Goal: Transaction & Acquisition: Download file/media

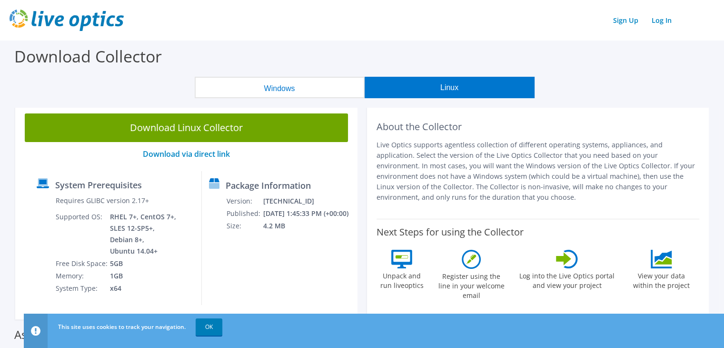
click at [265, 85] on button "Windows" at bounding box center [280, 87] width 170 height 21
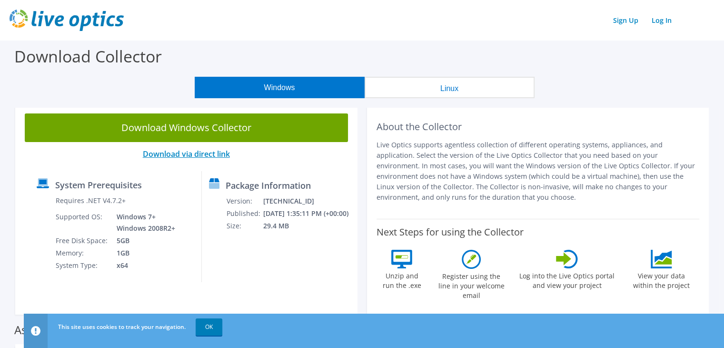
click at [193, 156] on link "Download via direct link" at bounding box center [186, 154] width 87 height 10
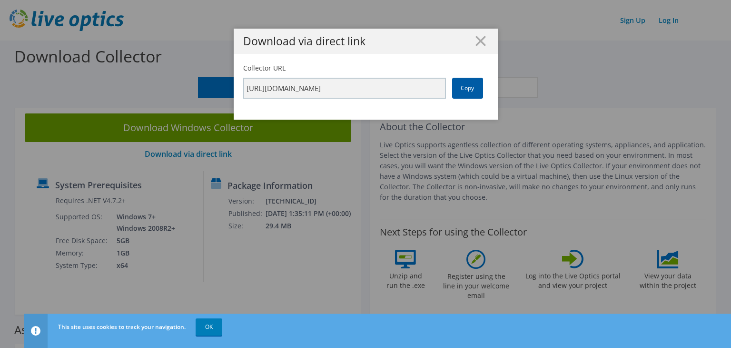
click at [457, 90] on link "Copy" at bounding box center [467, 88] width 31 height 21
click at [210, 323] on div "Download via direct link Collector URL [URL][DOMAIN_NAME] Copy" at bounding box center [365, 174] width 731 height 348
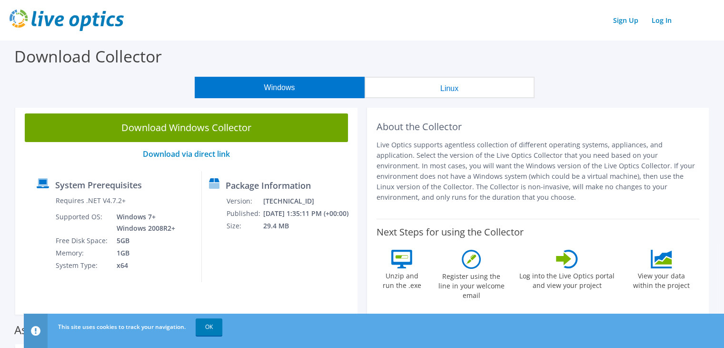
click at [210, 323] on link "OK" at bounding box center [209, 326] width 27 height 17
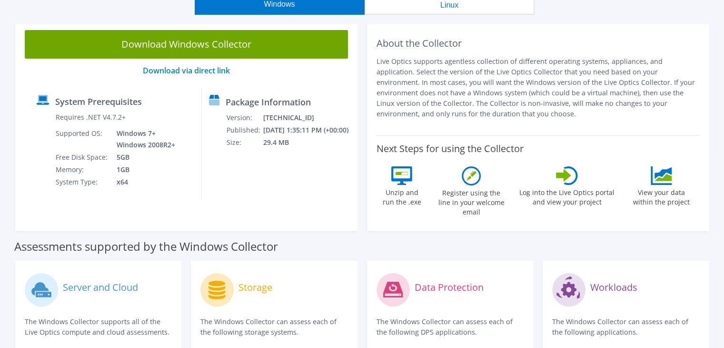
scroll to position [43, 0]
